Goal: Information Seeking & Learning: Learn about a topic

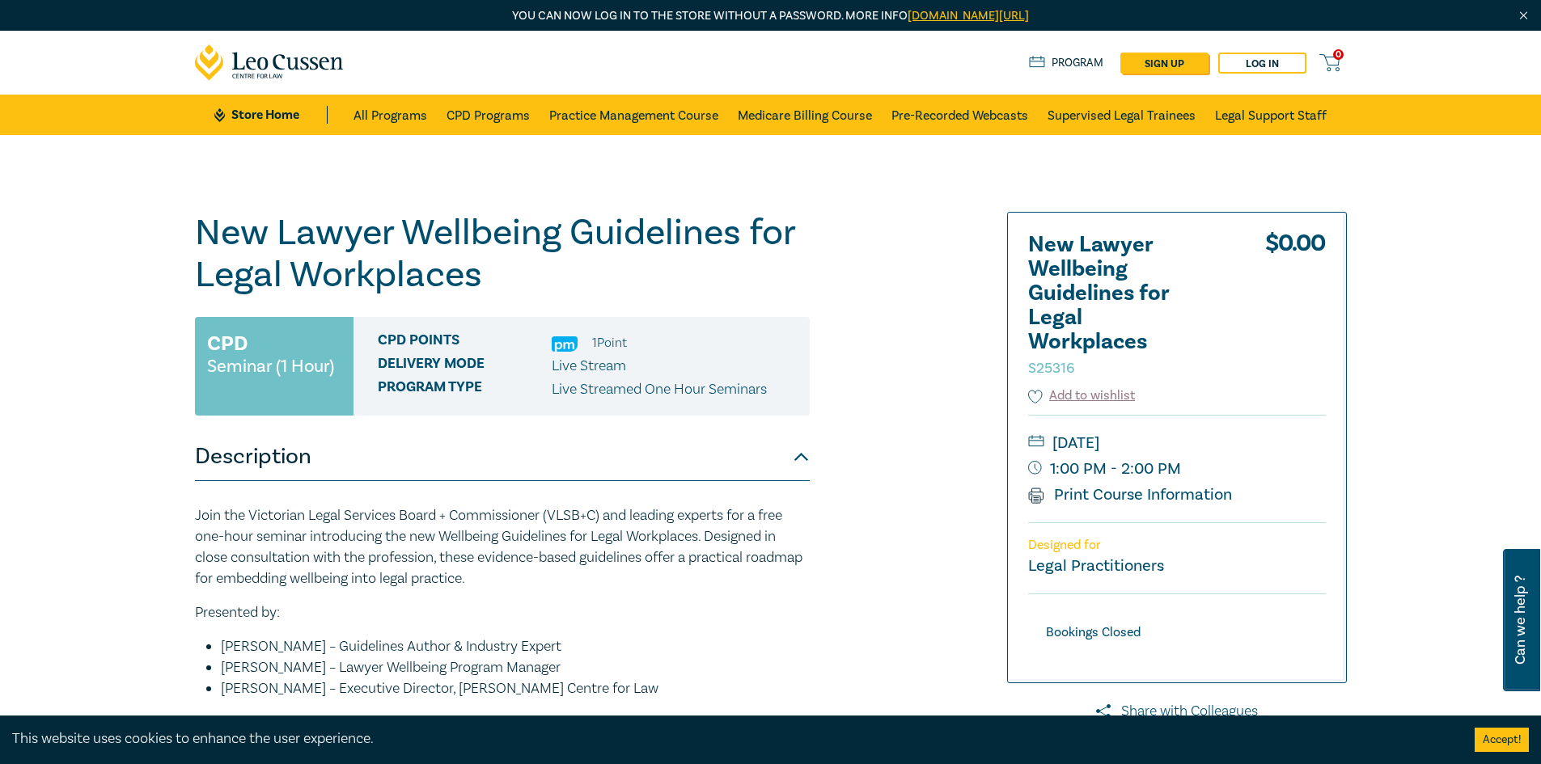
drag, startPoint x: 578, startPoint y: 339, endPoint x: 562, endPoint y: 336, distance: 16.5
click at [562, 336] on ul "1 Point" at bounding box center [589, 342] width 75 height 21
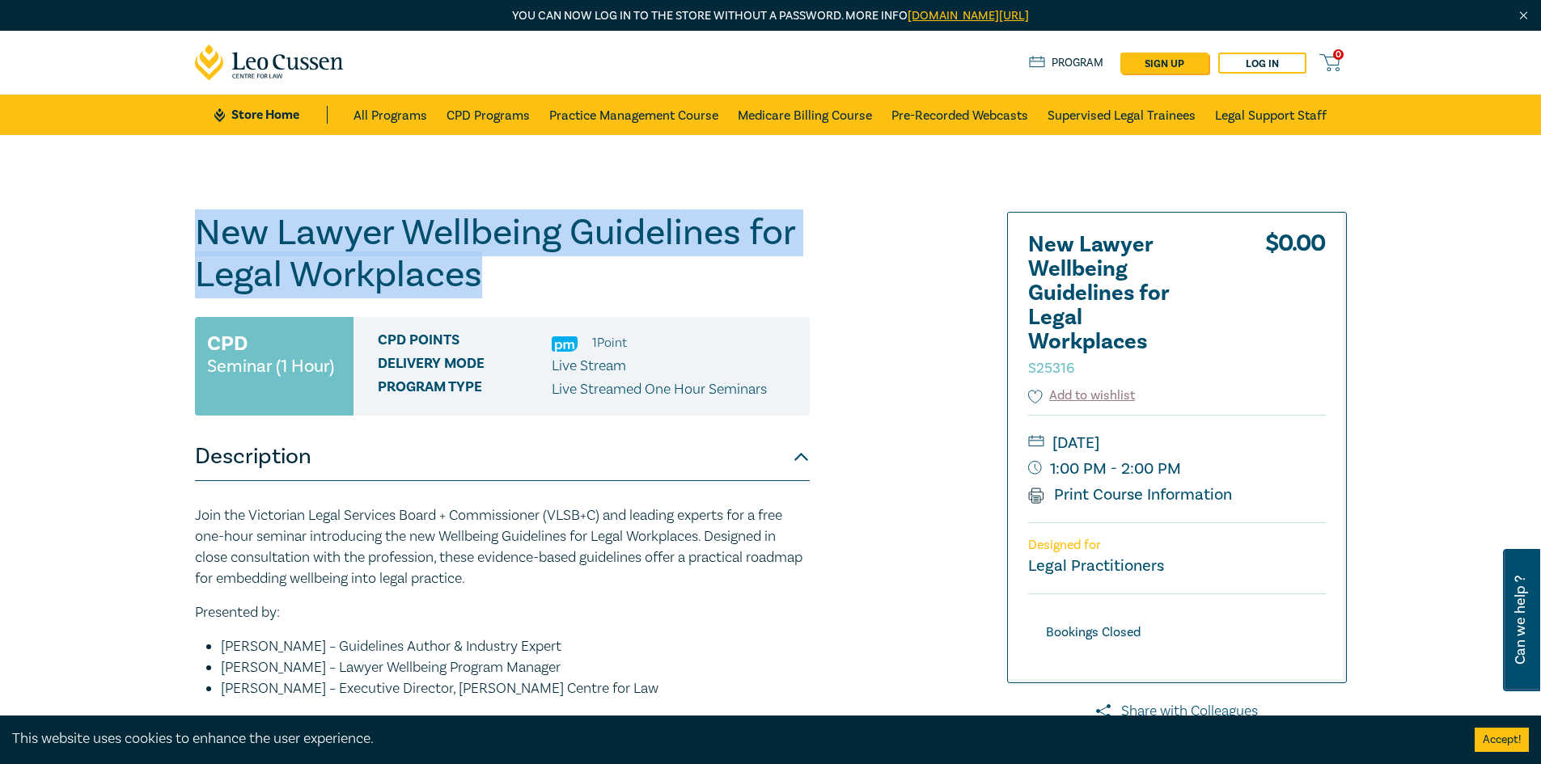
drag, startPoint x: 236, startPoint y: 239, endPoint x: 511, endPoint y: 290, distance: 279.8
click at [511, 290] on div "New Lawyer Wellbeing Guidelines for Legal Workplaces S25316 CPD Seminar (1 Hour…" at bounding box center [770, 616] width 1541 height 962
copy h1 "New Lawyer Wellbeing Guidelines for Legal Workplaces"
click at [490, 119] on link "CPD Programs" at bounding box center [487, 115] width 83 height 40
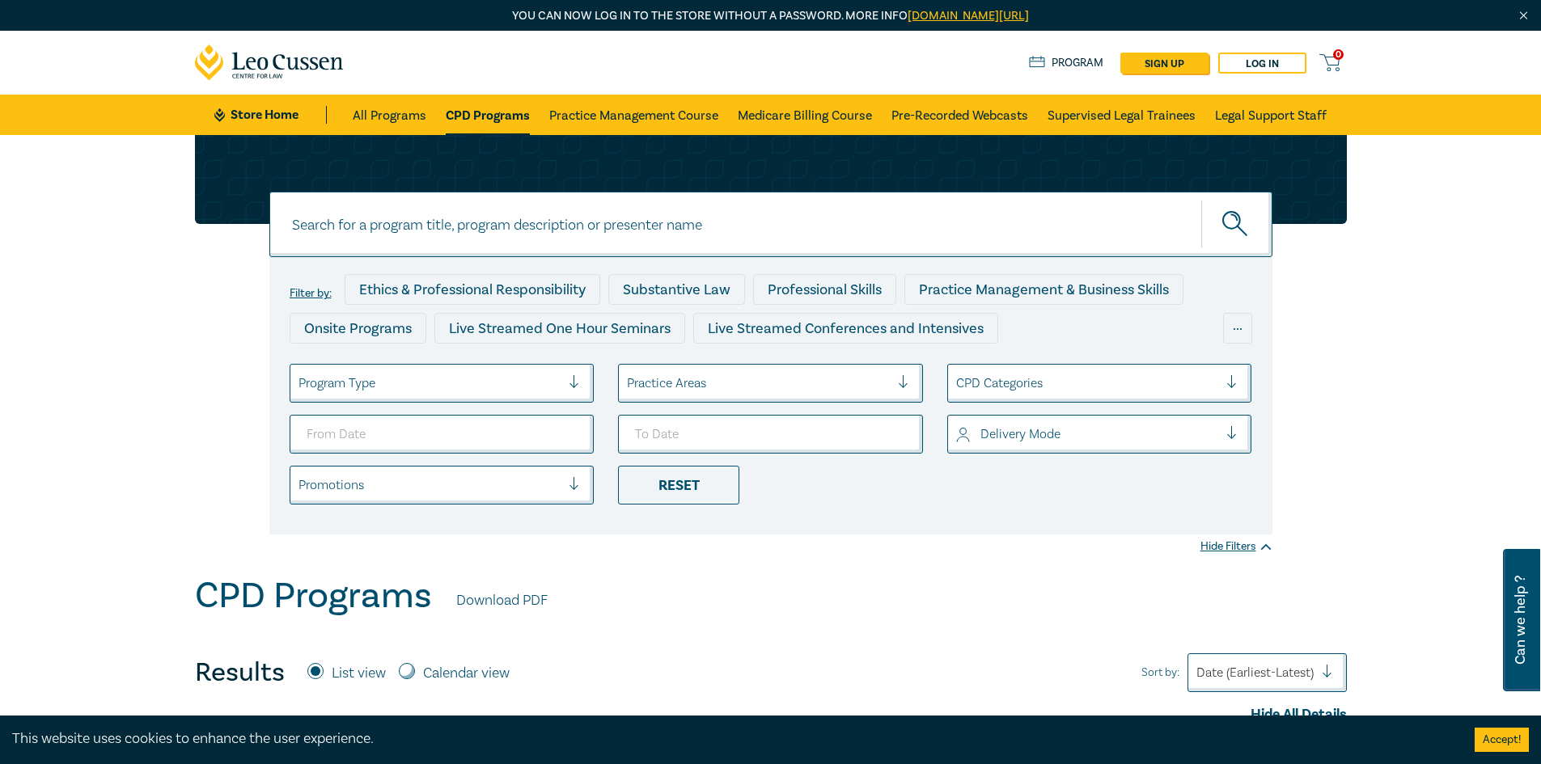
click at [793, 402] on div "Practice Areas" at bounding box center [770, 383] width 305 height 39
click at [789, 394] on div at bounding box center [758, 383] width 263 height 21
click at [1189, 375] on div at bounding box center [1087, 383] width 263 height 21
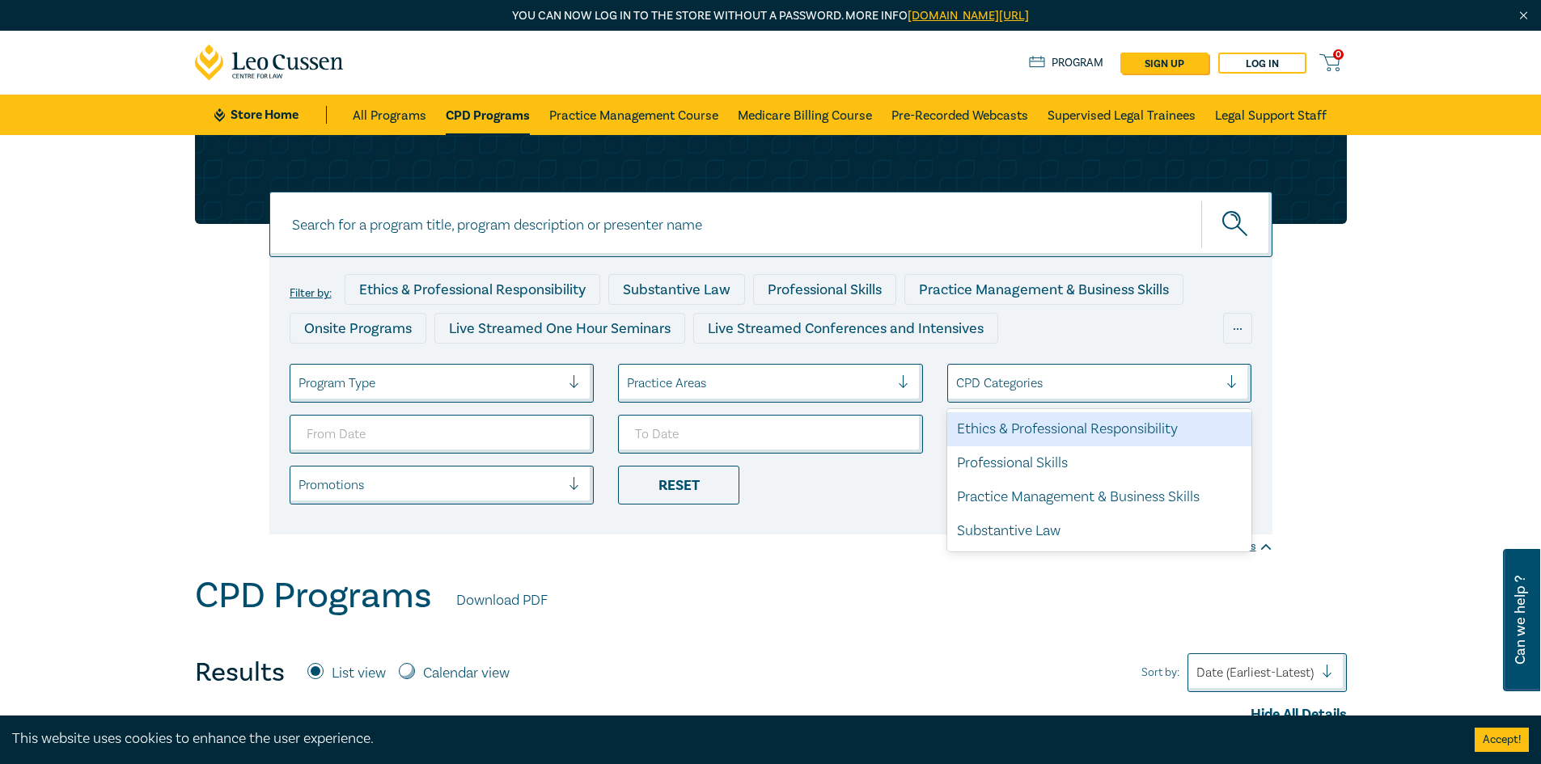
click at [1103, 432] on div "Ethics & Professional Responsibility" at bounding box center [1099, 429] width 305 height 34
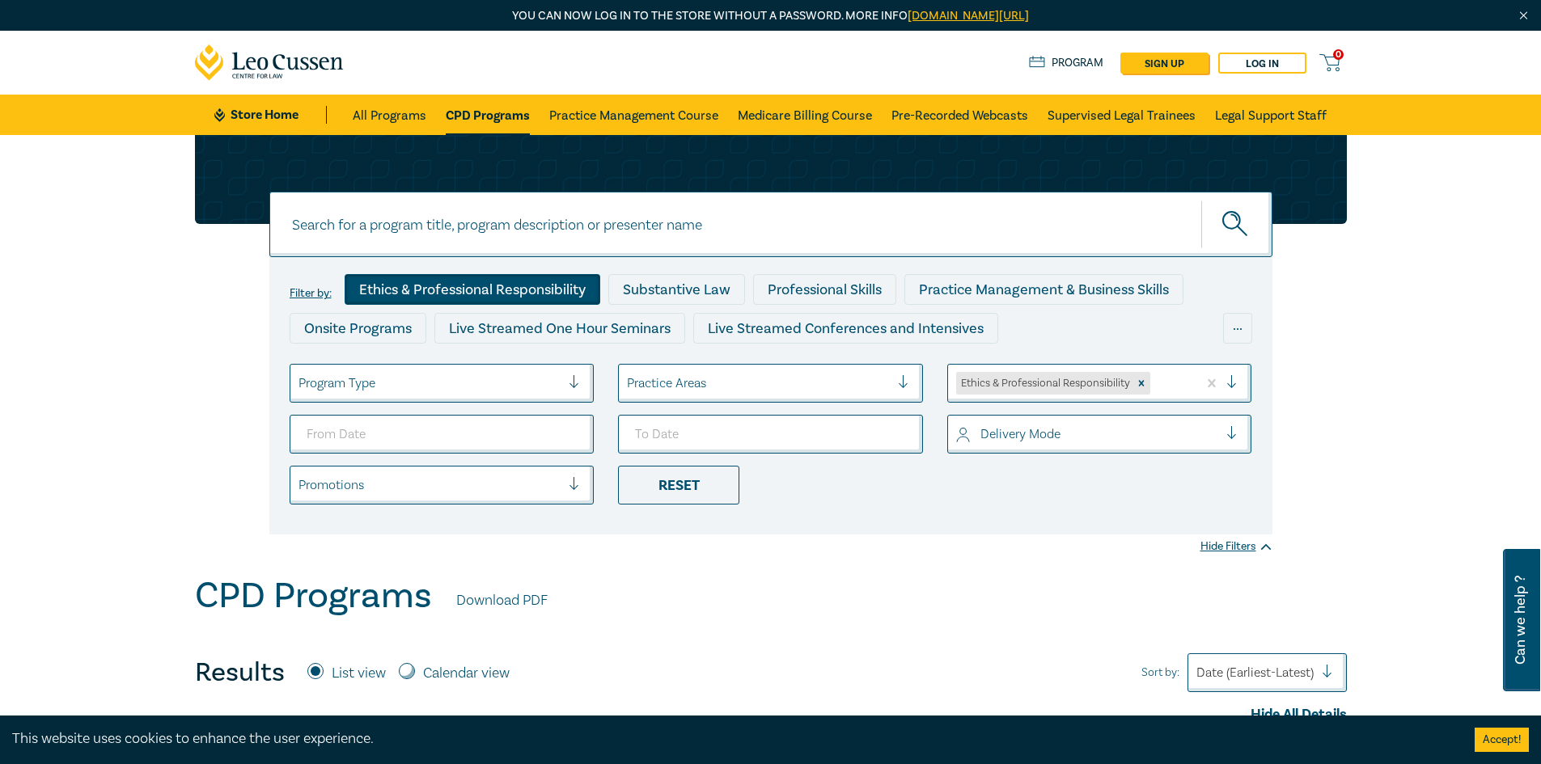
click at [536, 468] on div "Promotions" at bounding box center [442, 485] width 305 height 39
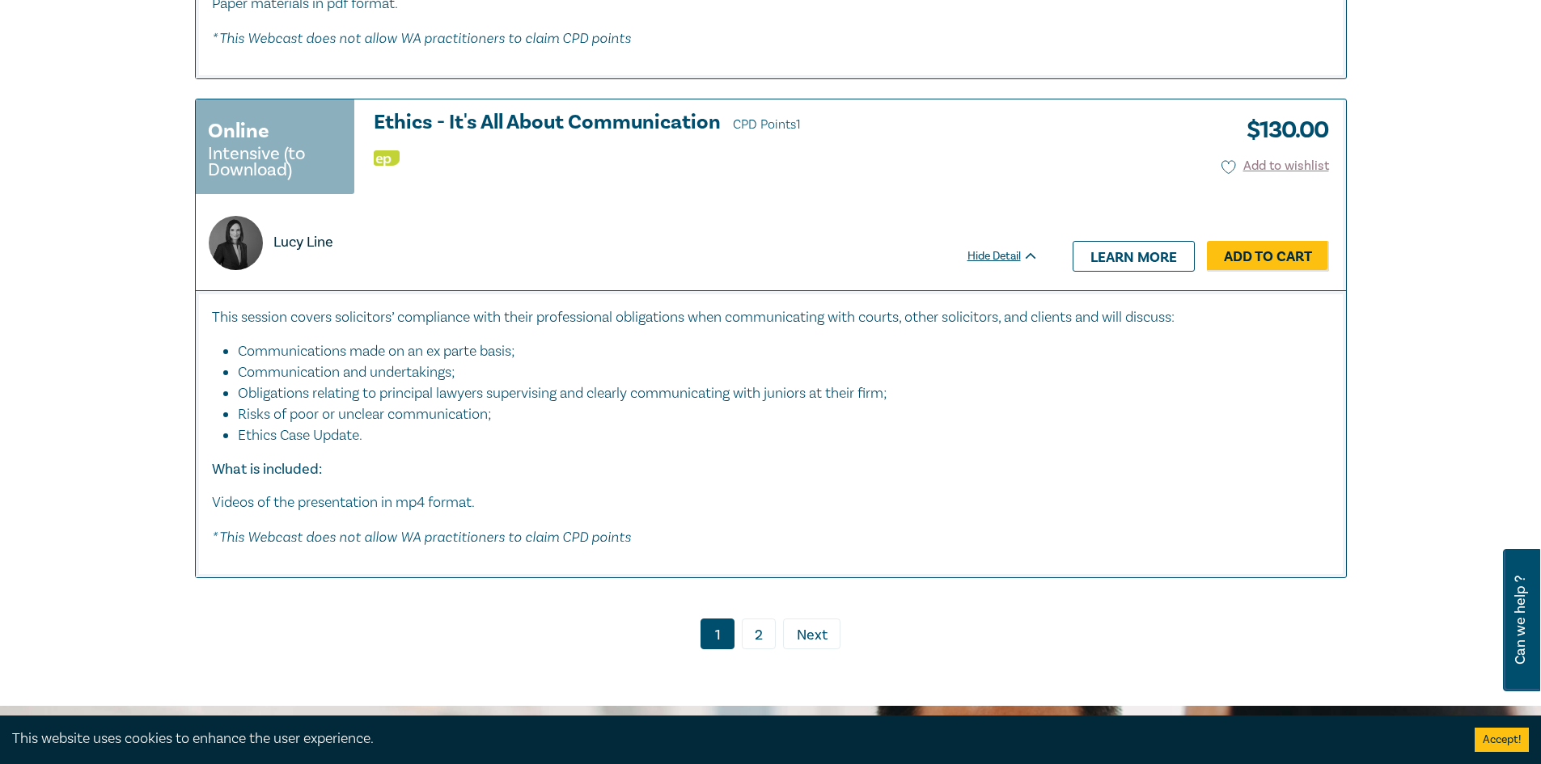
scroll to position [6713, 0]
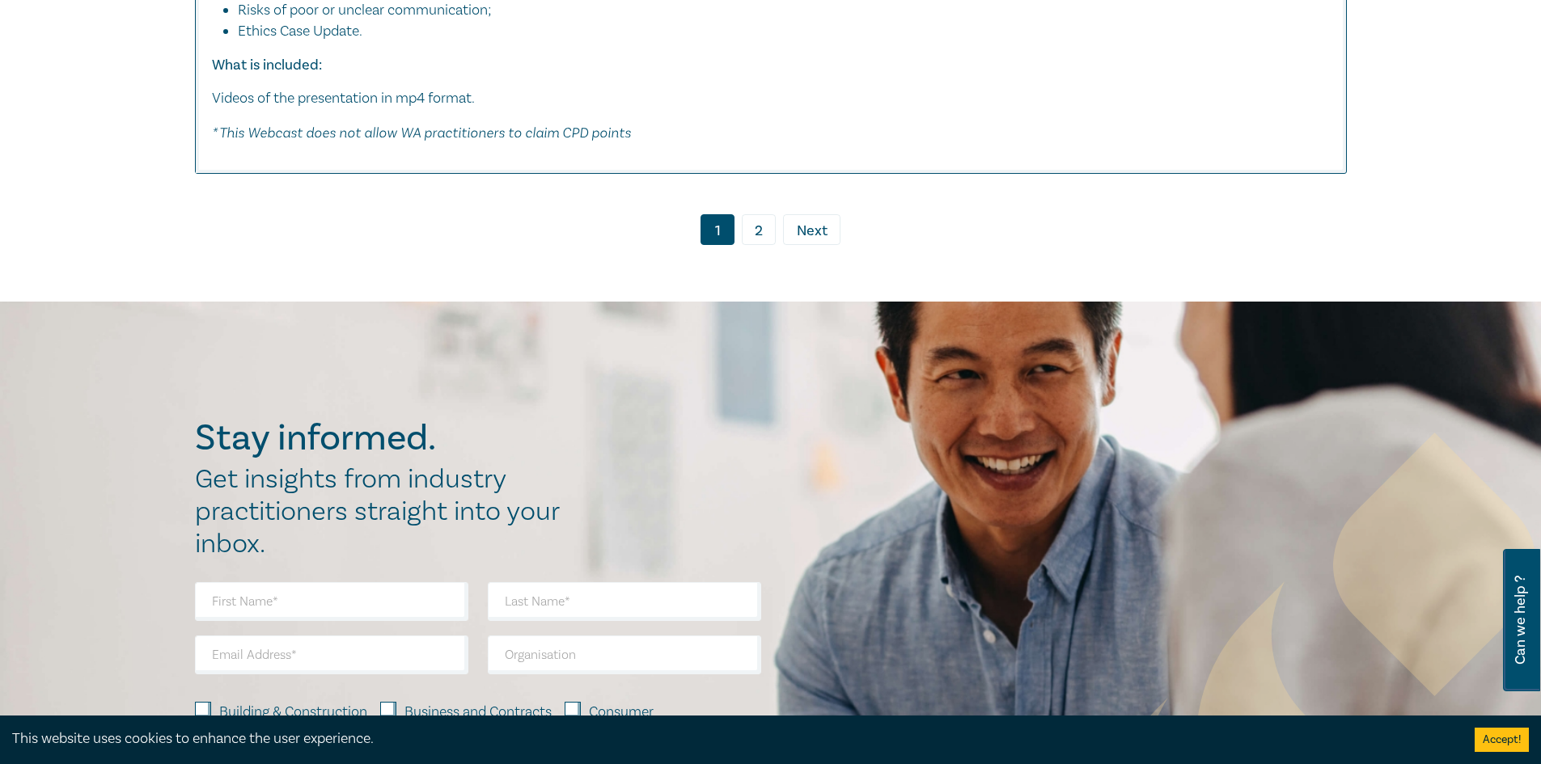
click at [762, 245] on link "2" at bounding box center [759, 229] width 34 height 31
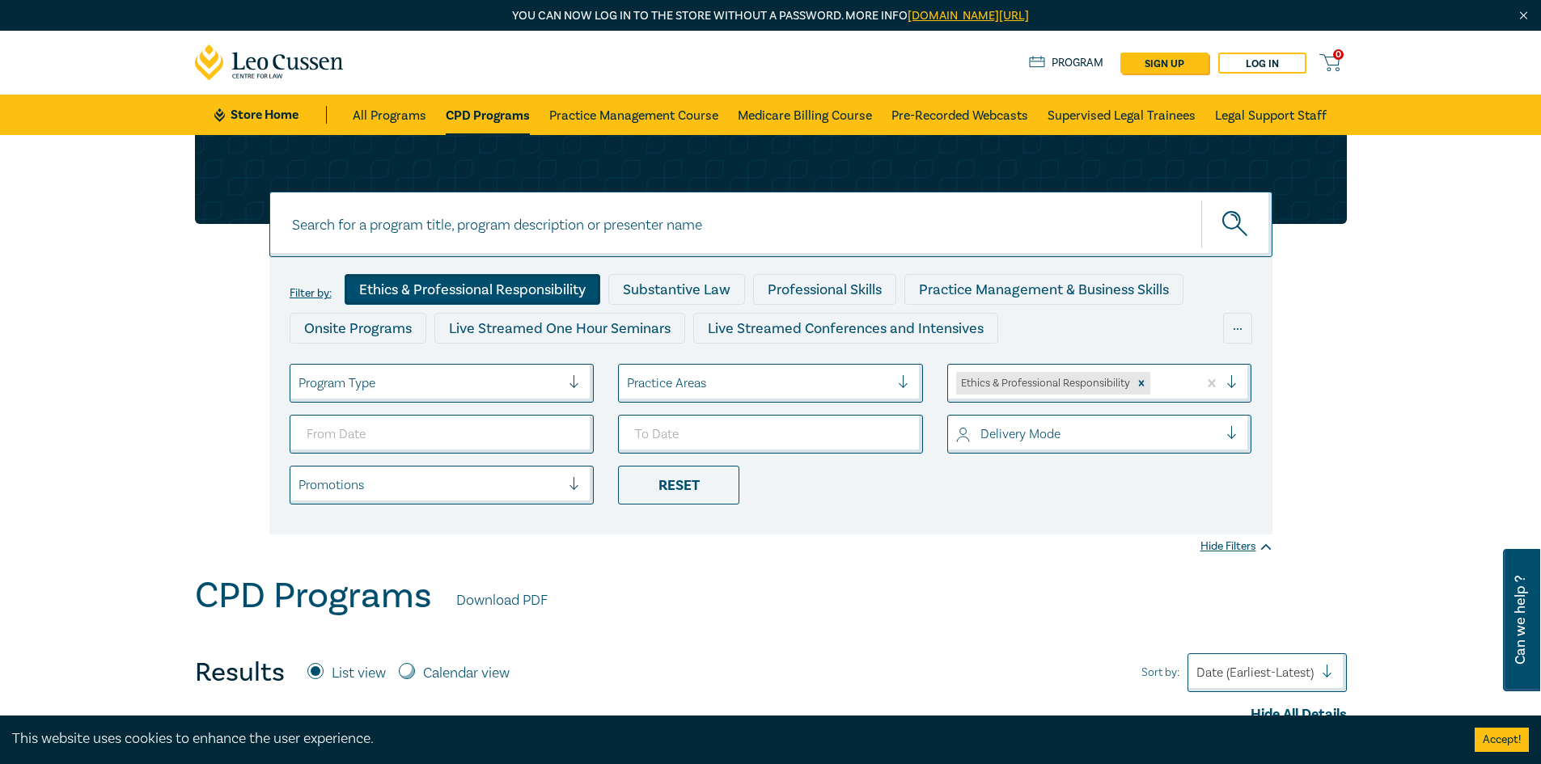
scroll to position [404, 0]
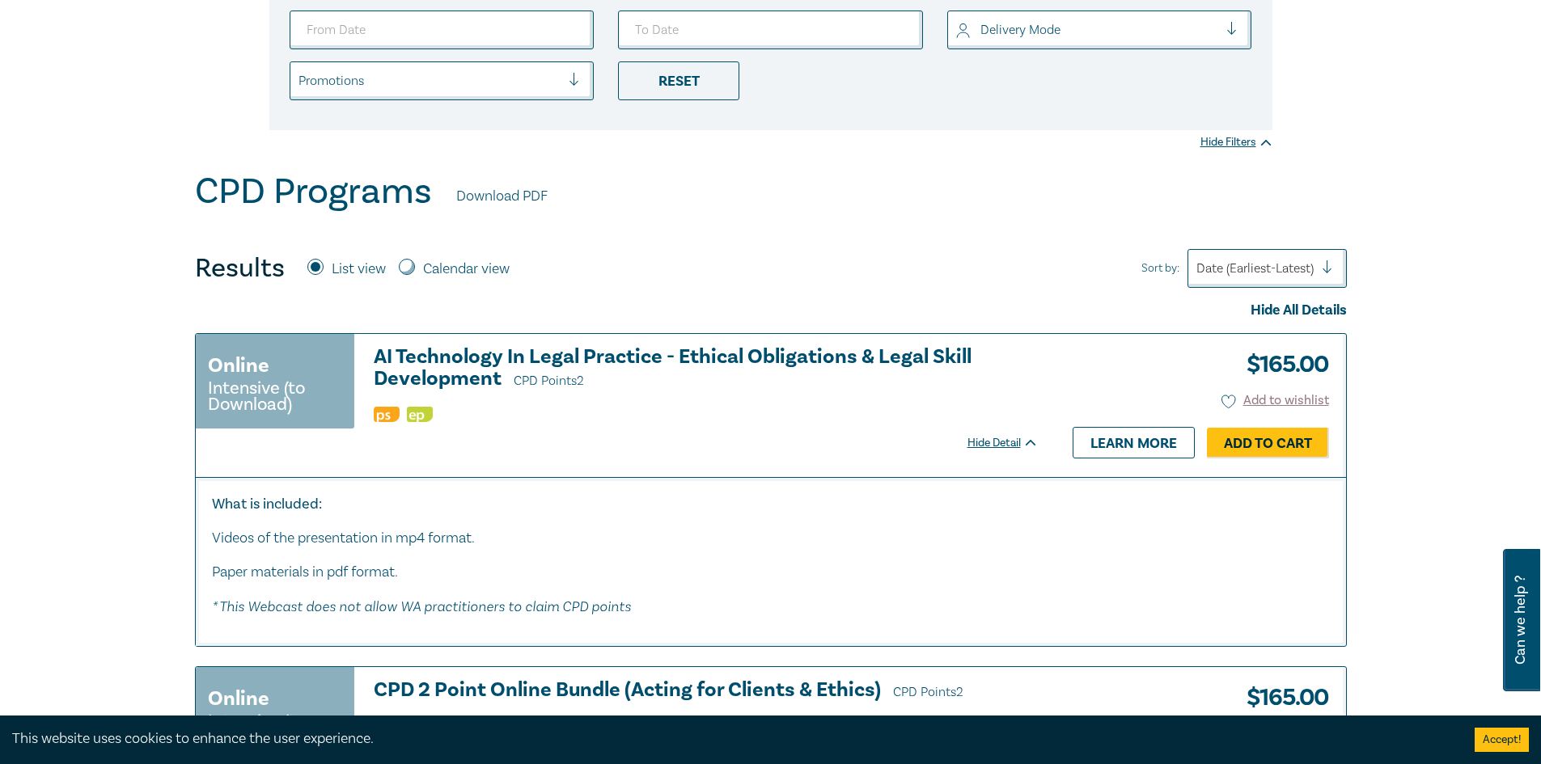
click at [1275, 273] on div at bounding box center [1254, 268] width 117 height 21
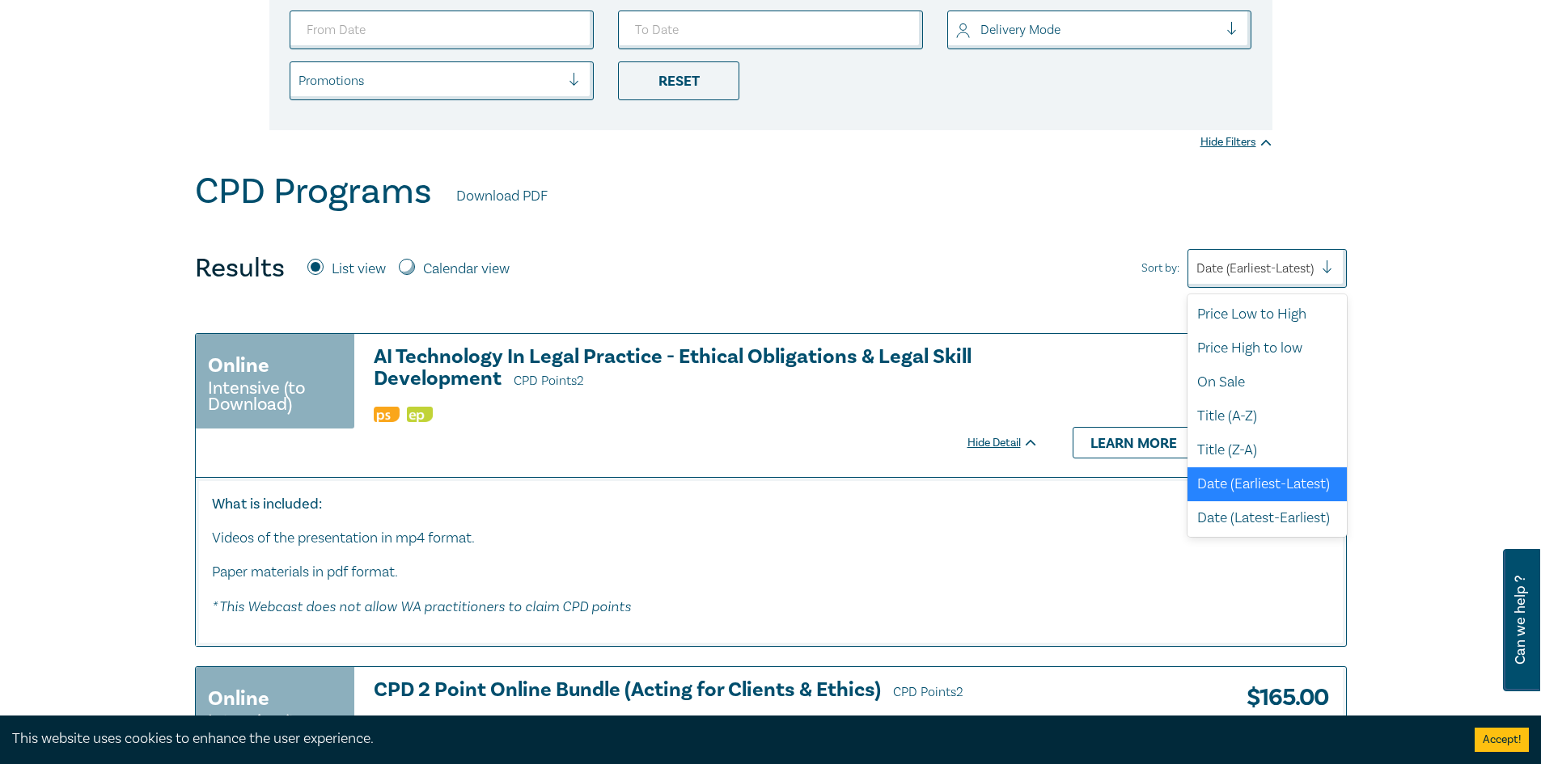
scroll to position [4, 0]
click at [1275, 312] on div "Price Low to High" at bounding box center [1266, 314] width 159 height 34
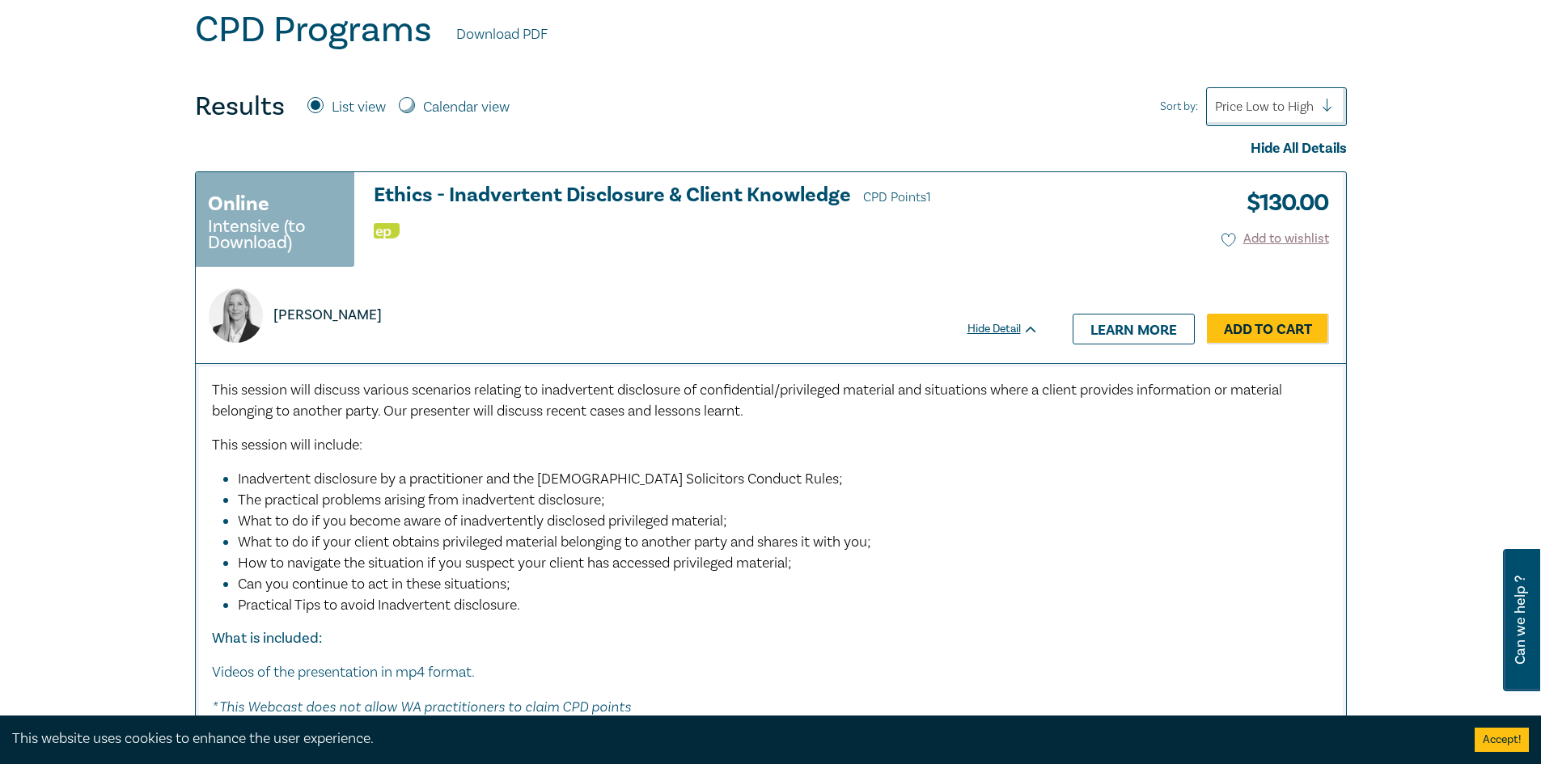
scroll to position [485, 0]
